Goal: Task Accomplishment & Management: Use online tool/utility

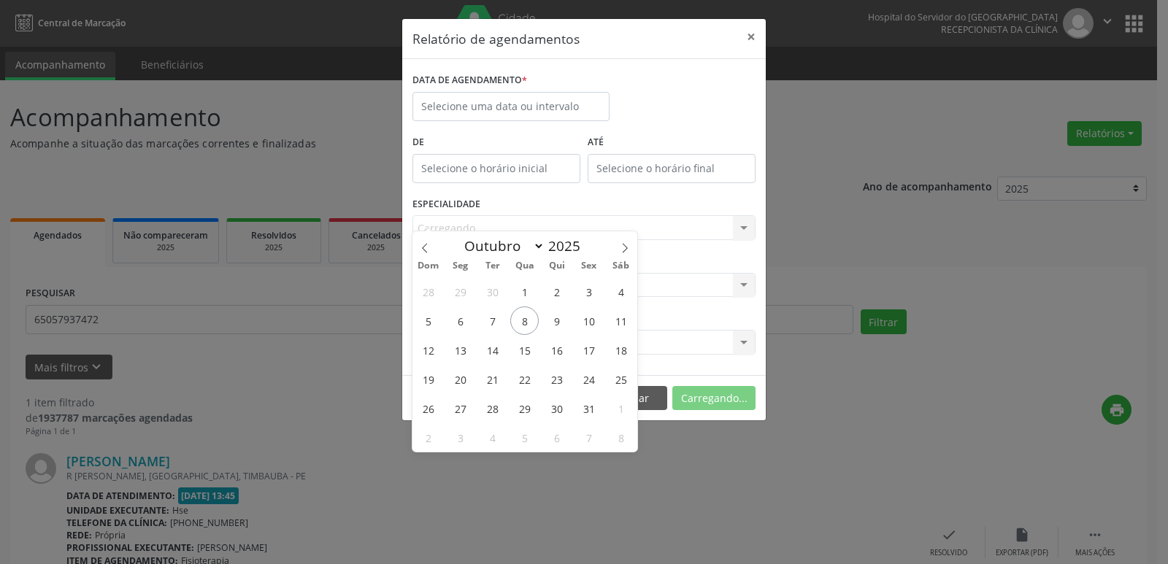
select select "9"
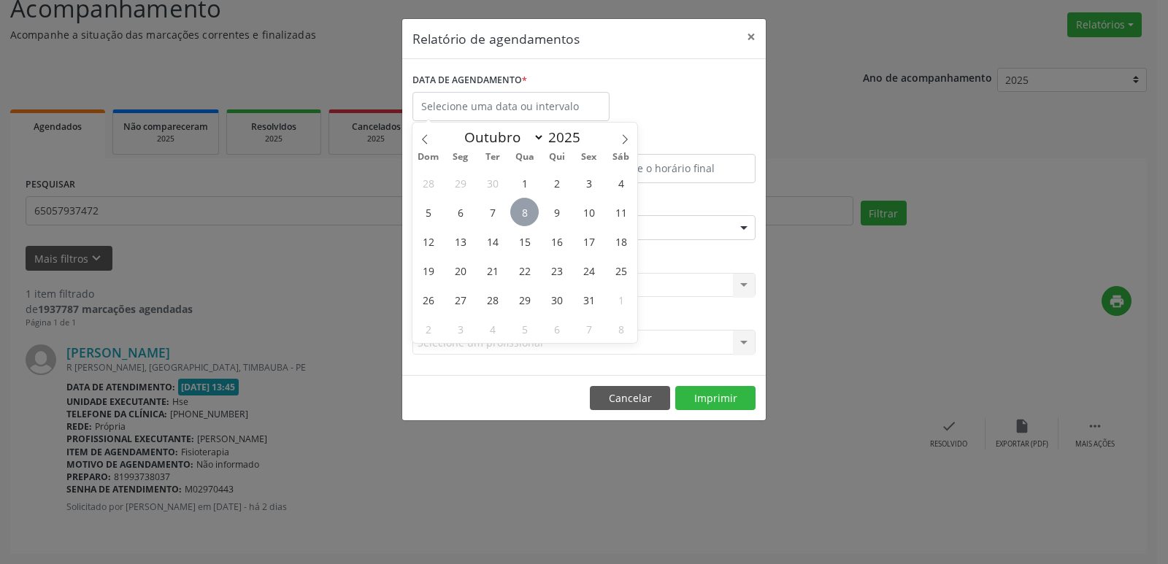
click at [533, 212] on span "8" at bounding box center [524, 212] width 28 height 28
type input "08/10/2025"
click at [533, 212] on span "8" at bounding box center [524, 212] width 28 height 28
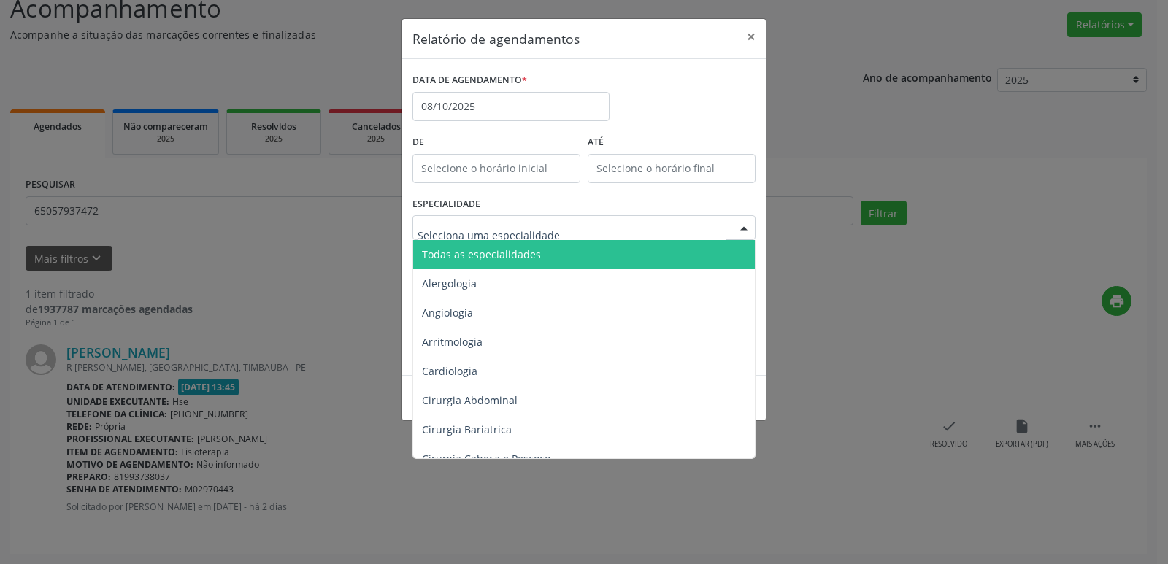
type input "P"
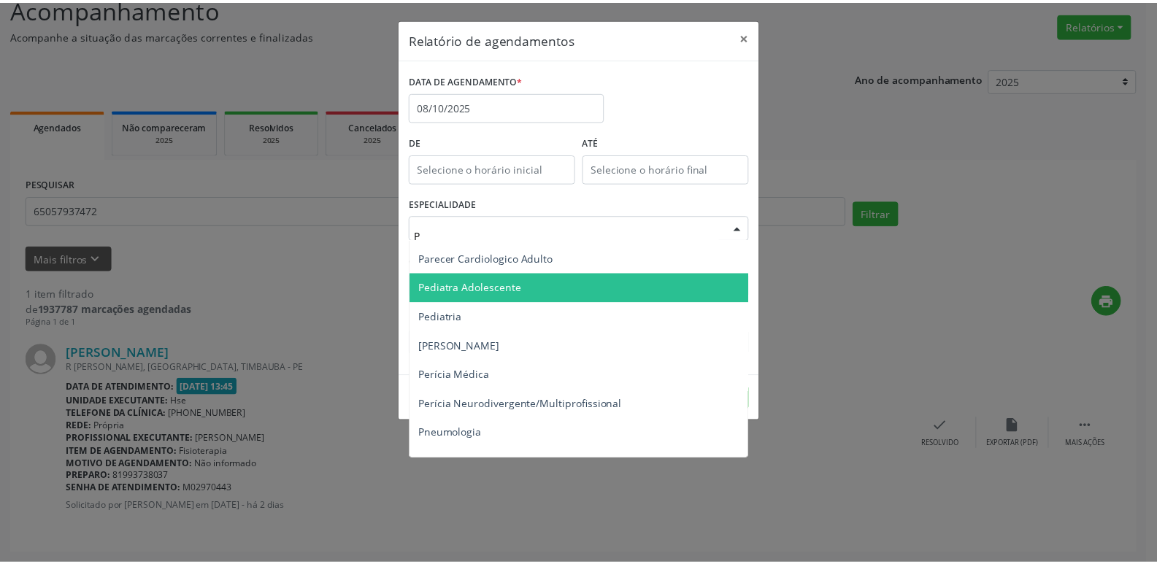
scroll to position [803, 0]
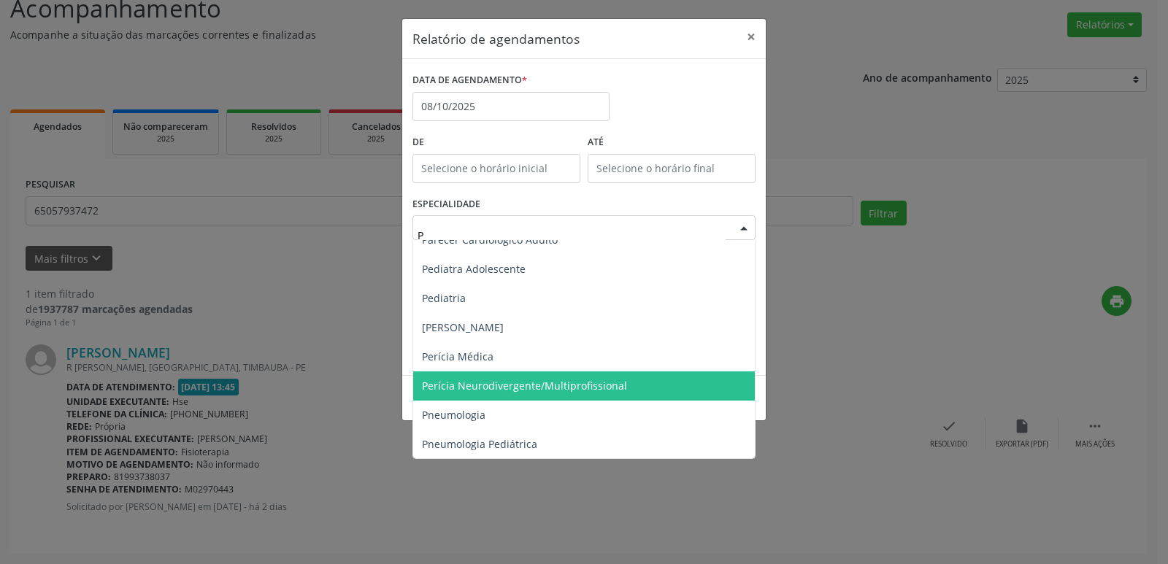
click at [506, 379] on span "Perícia Neurodivergente/Multiprofissional" at bounding box center [524, 386] width 205 height 14
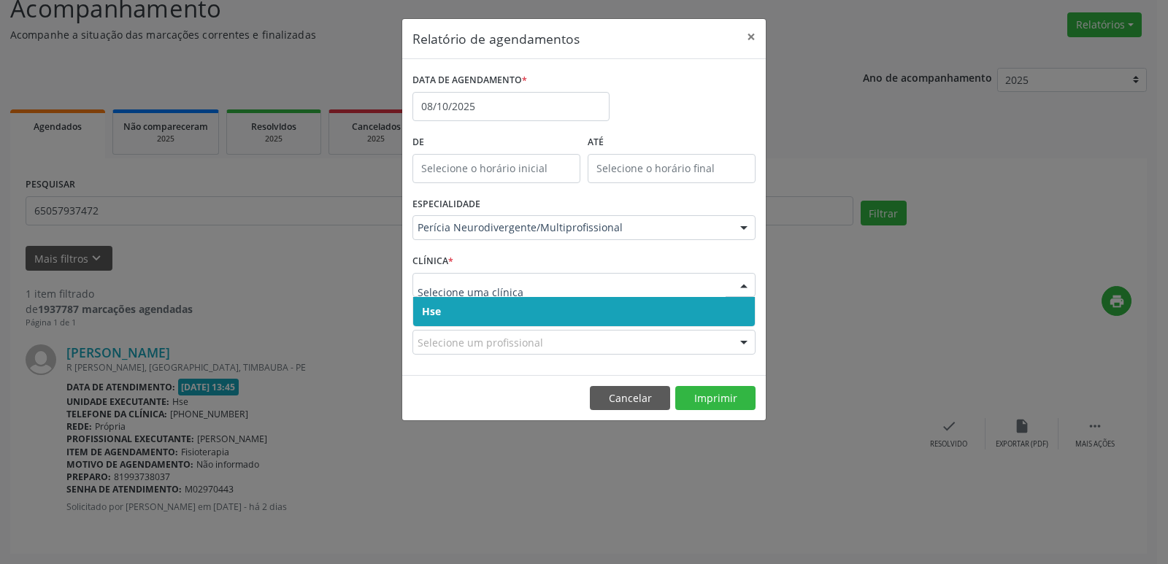
click at [437, 305] on span "Hse" at bounding box center [431, 312] width 19 height 14
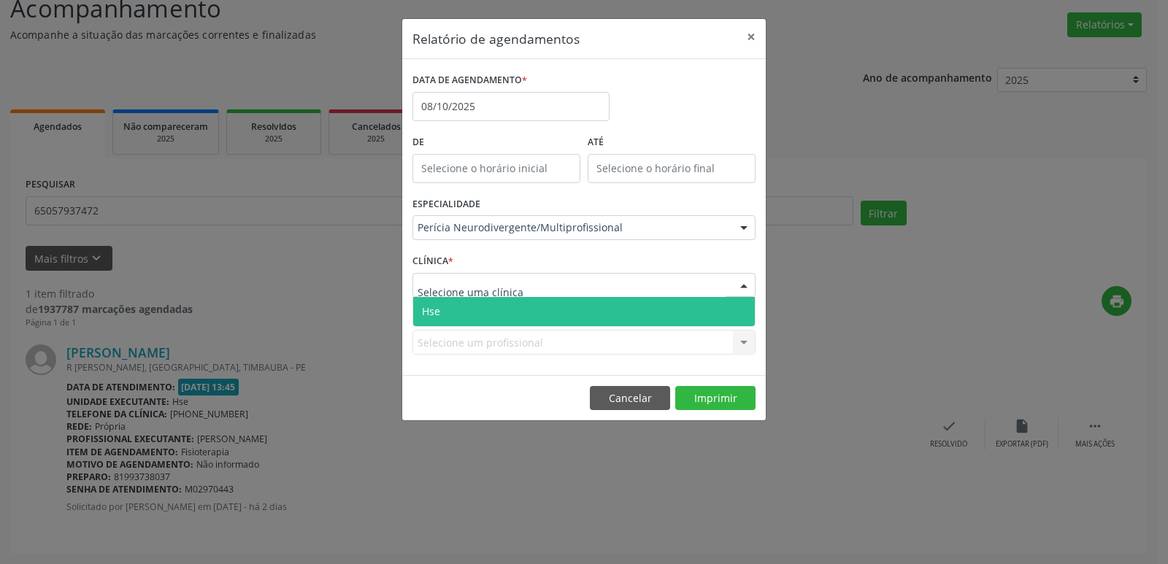
click at [440, 310] on span "Hse" at bounding box center [584, 311] width 342 height 29
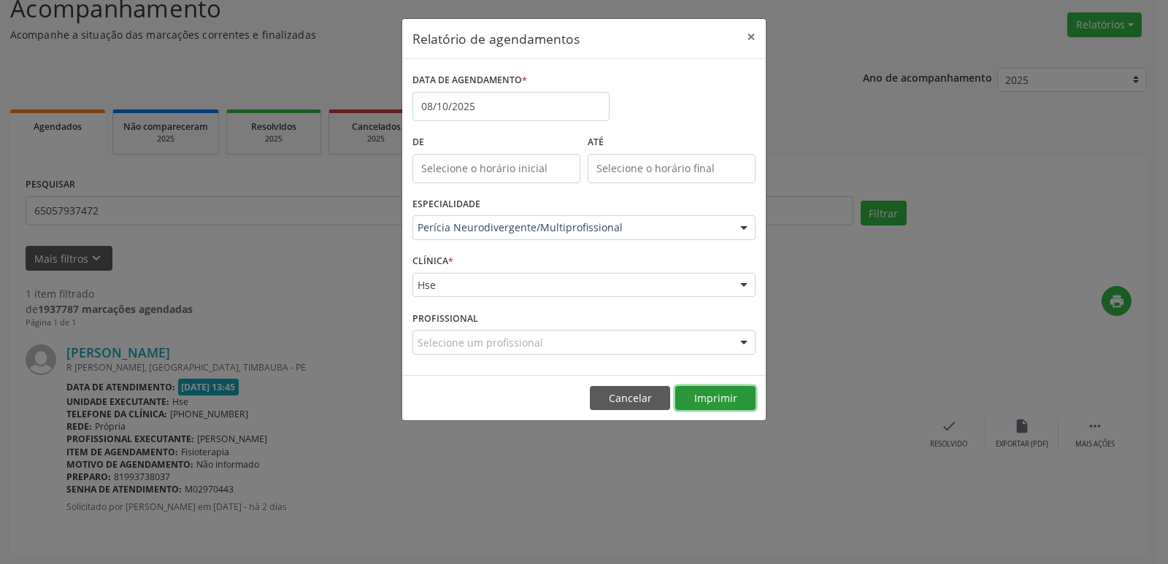
click at [719, 393] on button "Imprimir" at bounding box center [715, 398] width 80 height 25
click at [754, 37] on button "×" at bounding box center [751, 37] width 29 height 36
